Goal: Transaction & Acquisition: Subscribe to service/newsletter

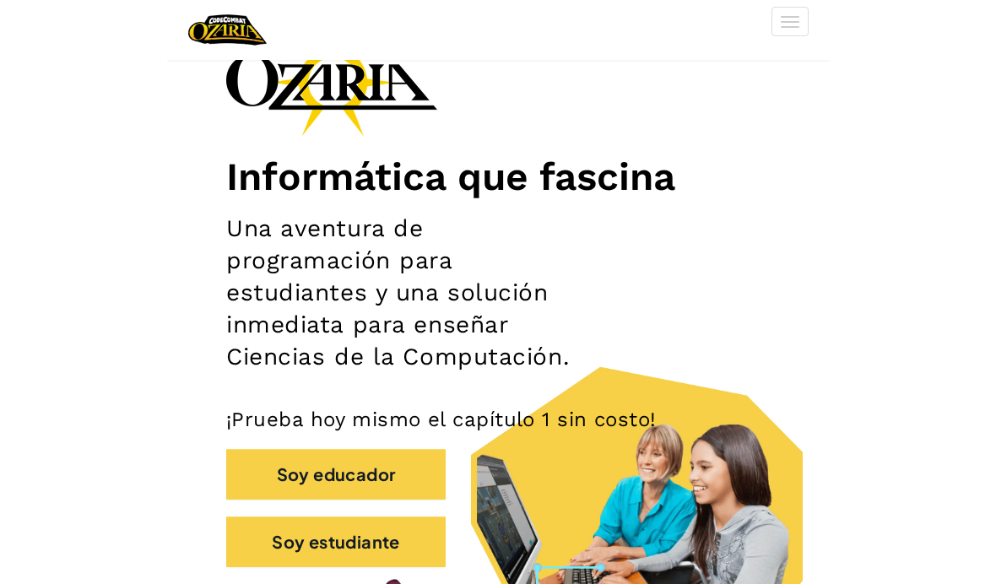
scroll to position [117, 0]
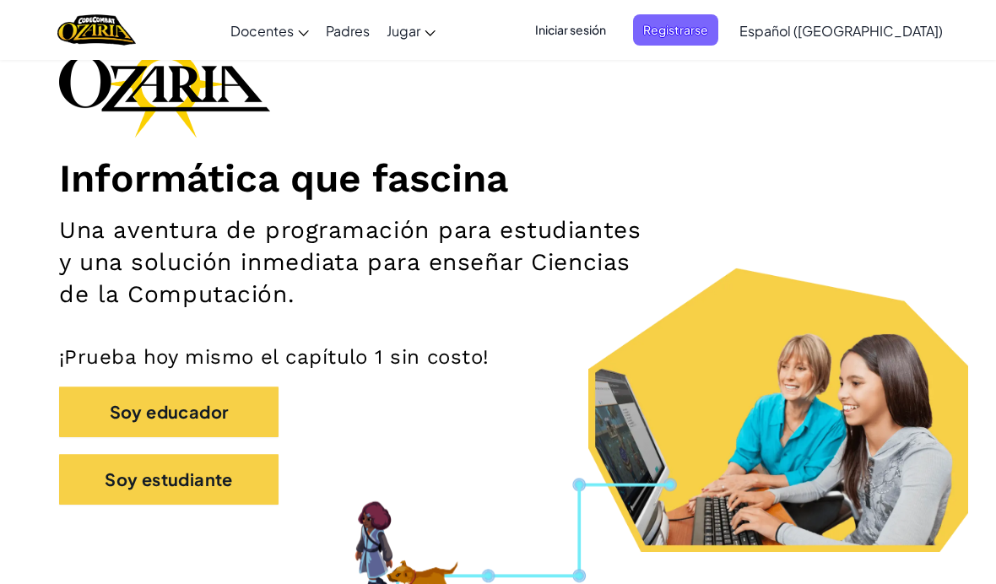
click at [610, 34] on span "Iniciar sesión" at bounding box center [570, 29] width 91 height 31
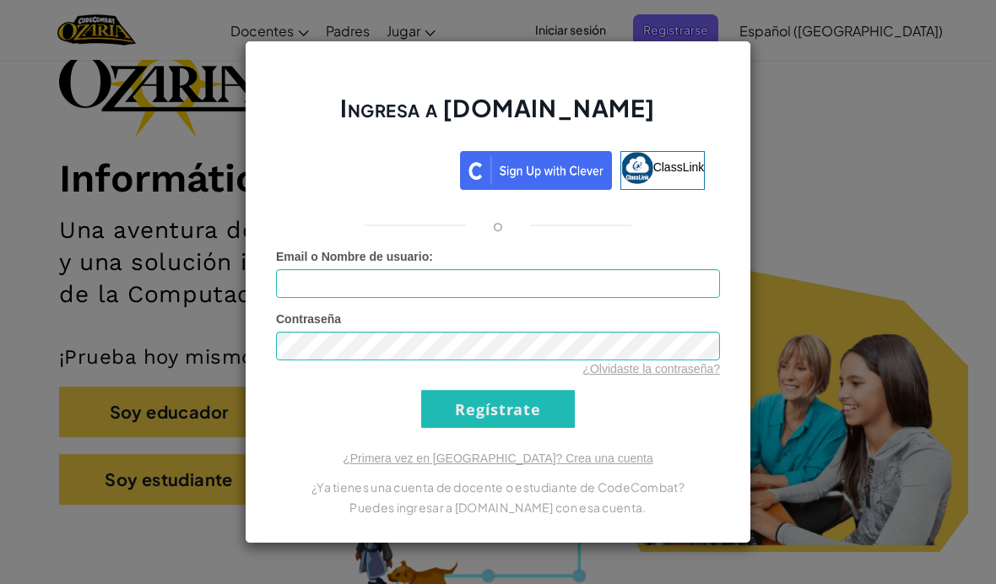
scroll to position [148, 0]
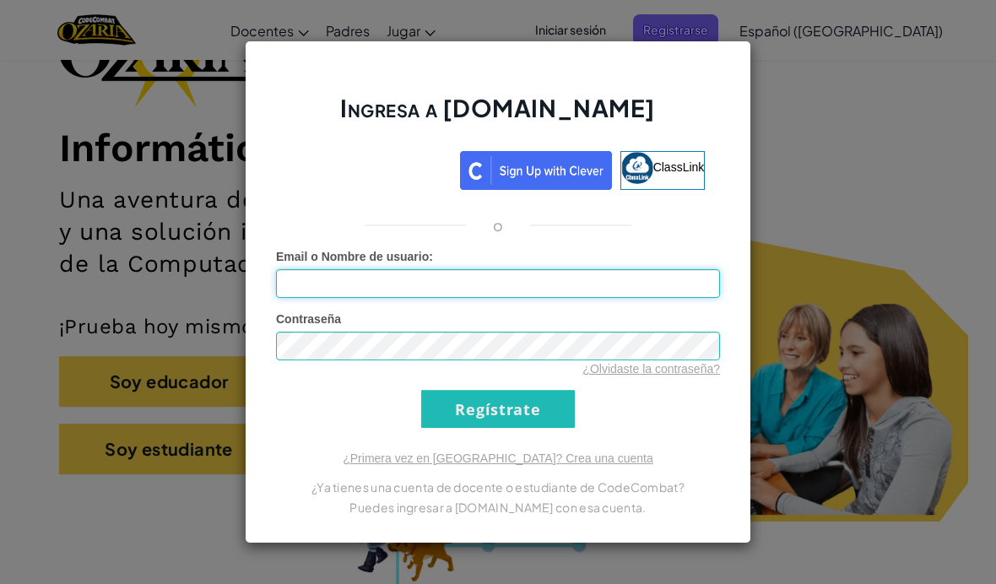
click at [338, 273] on input "Email o Nombre de usuario :" at bounding box center [498, 283] width 444 height 29
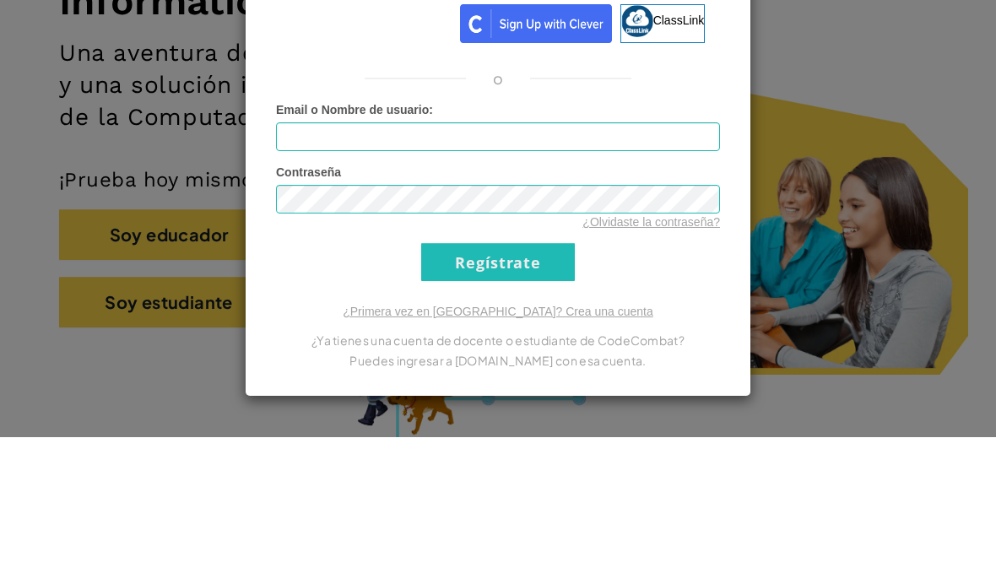
scroll to position [295, 0]
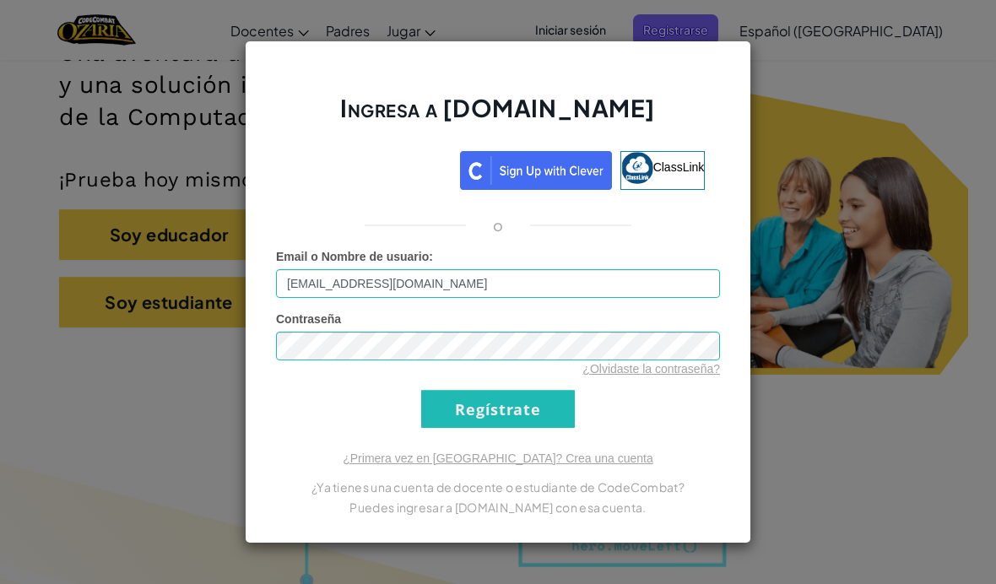
type input "[EMAIL_ADDRESS][DOMAIN_NAME]"
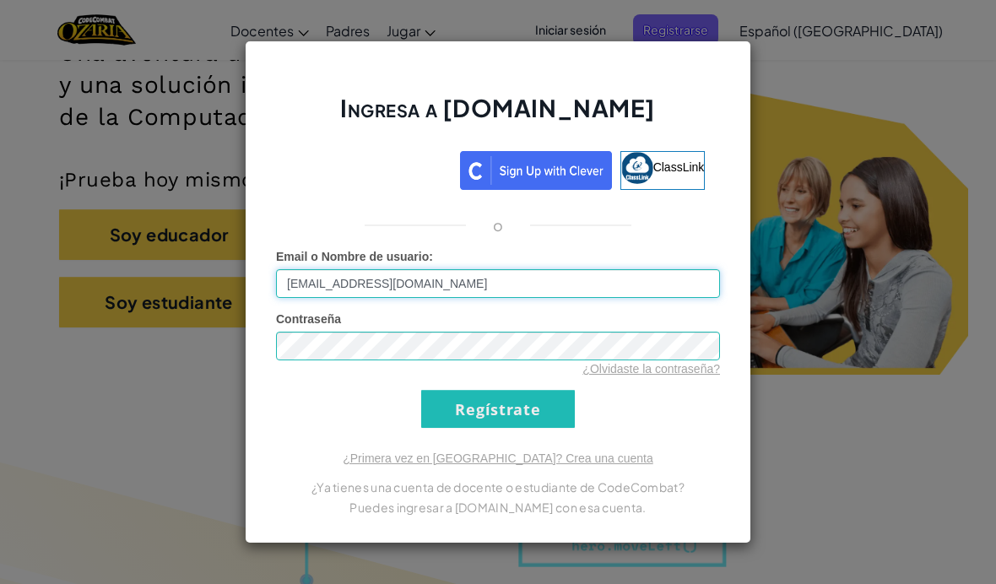
click at [498, 408] on input "Regístrate" at bounding box center [498, 409] width 154 height 38
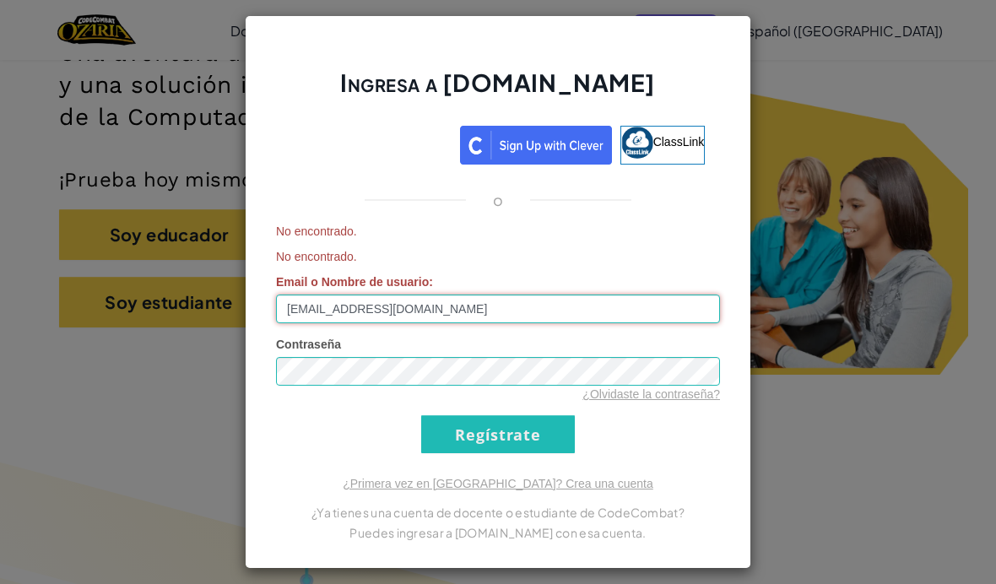
click at [524, 447] on input "Regístrate" at bounding box center [498, 434] width 154 height 38
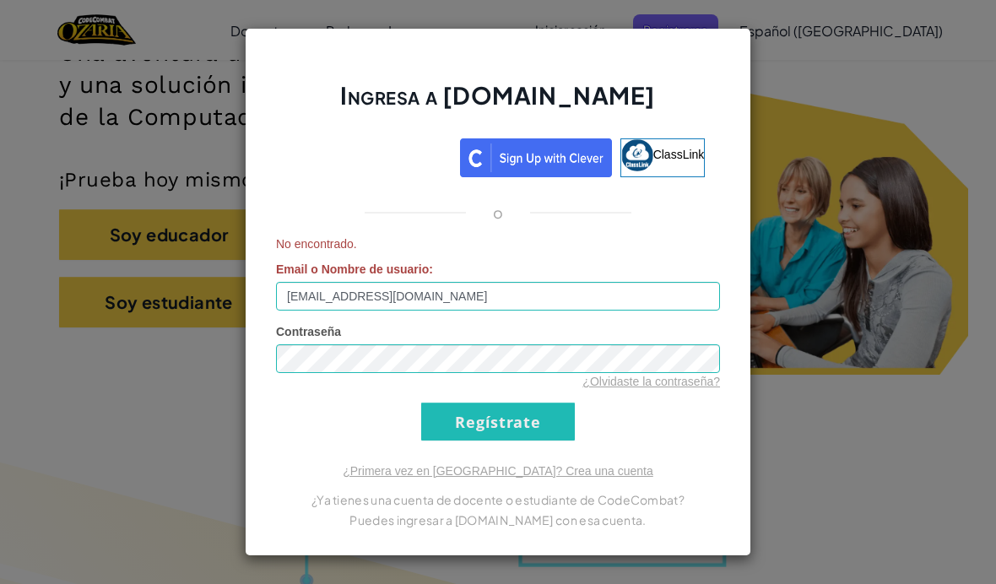
click at [511, 439] on input "Regístrate" at bounding box center [498, 422] width 154 height 38
click at [538, 411] on input "Regístrate" at bounding box center [498, 422] width 154 height 38
click at [543, 414] on input "Regístrate" at bounding box center [498, 422] width 154 height 38
click at [532, 409] on input "Regístrate" at bounding box center [498, 422] width 154 height 38
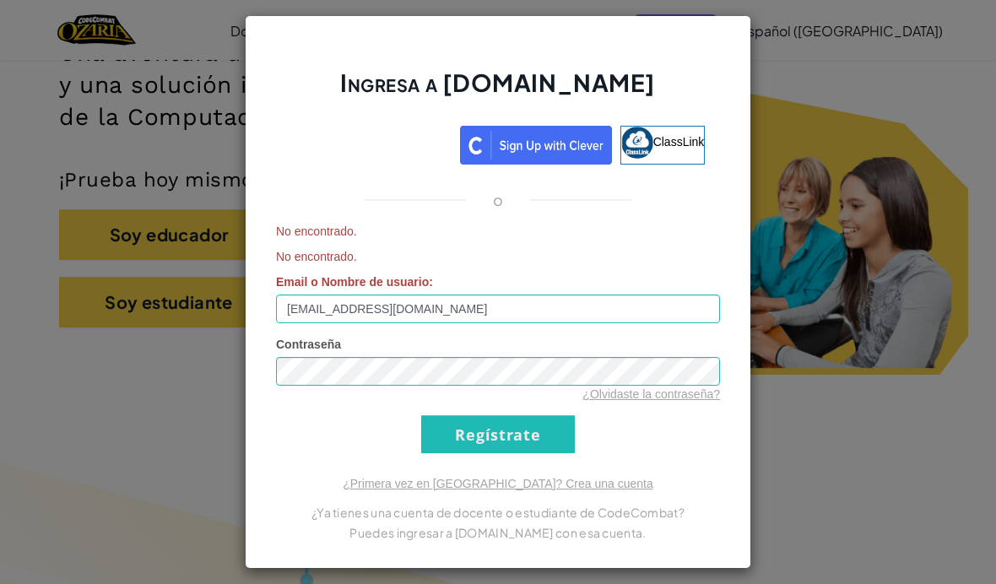
click at [525, 337] on div "Contraseña ¿Olvidaste la contraseña?" at bounding box center [498, 369] width 444 height 67
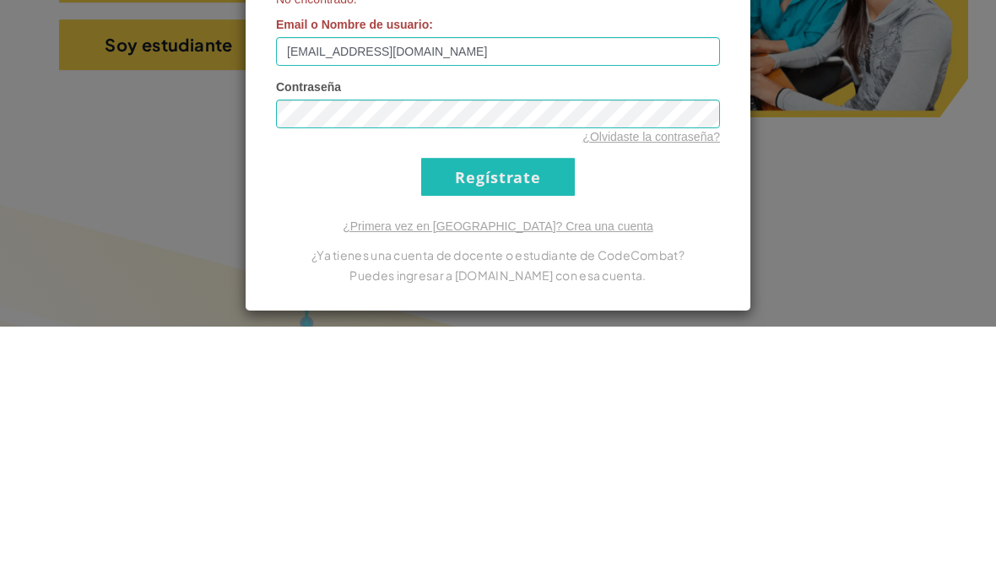
click at [296, 338] on span "Contraseña" at bounding box center [308, 345] width 65 height 14
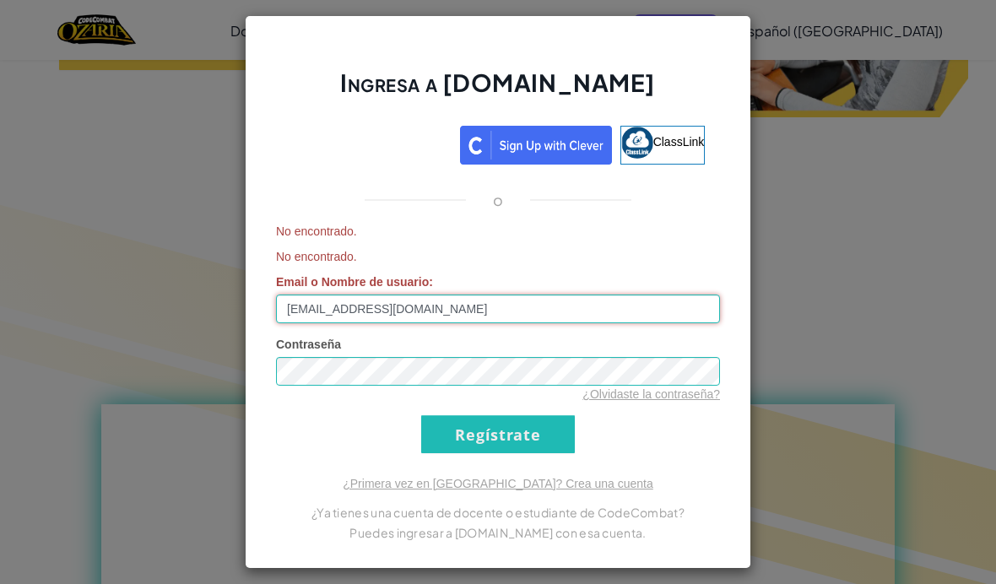
type input "[EMAIL_ADDRESS][DOMAIN_NAME]"
click at [491, 435] on input "Regístrate" at bounding box center [498, 434] width 154 height 38
